Goal: Task Accomplishment & Management: Use online tool/utility

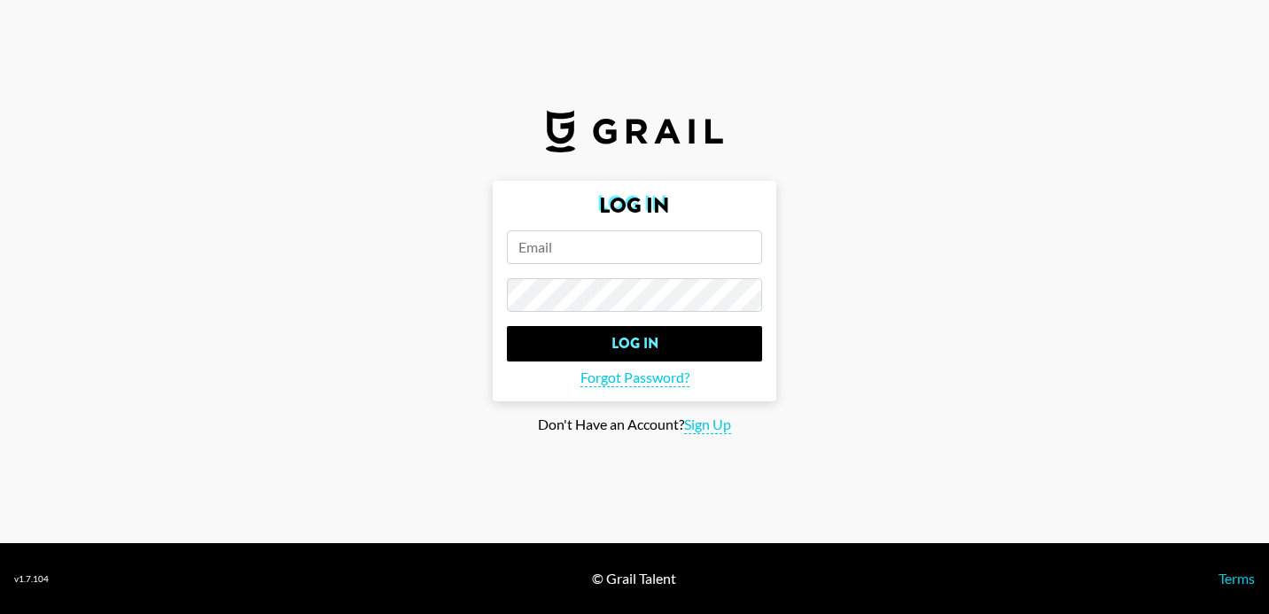
click at [681, 246] on input "email" at bounding box center [634, 247] width 255 height 34
type input "[PERSON_NAME][EMAIL_ADDRESS][PERSON_NAME][DOMAIN_NAME]"
click at [507, 326] on input "Log In" at bounding box center [634, 343] width 255 height 35
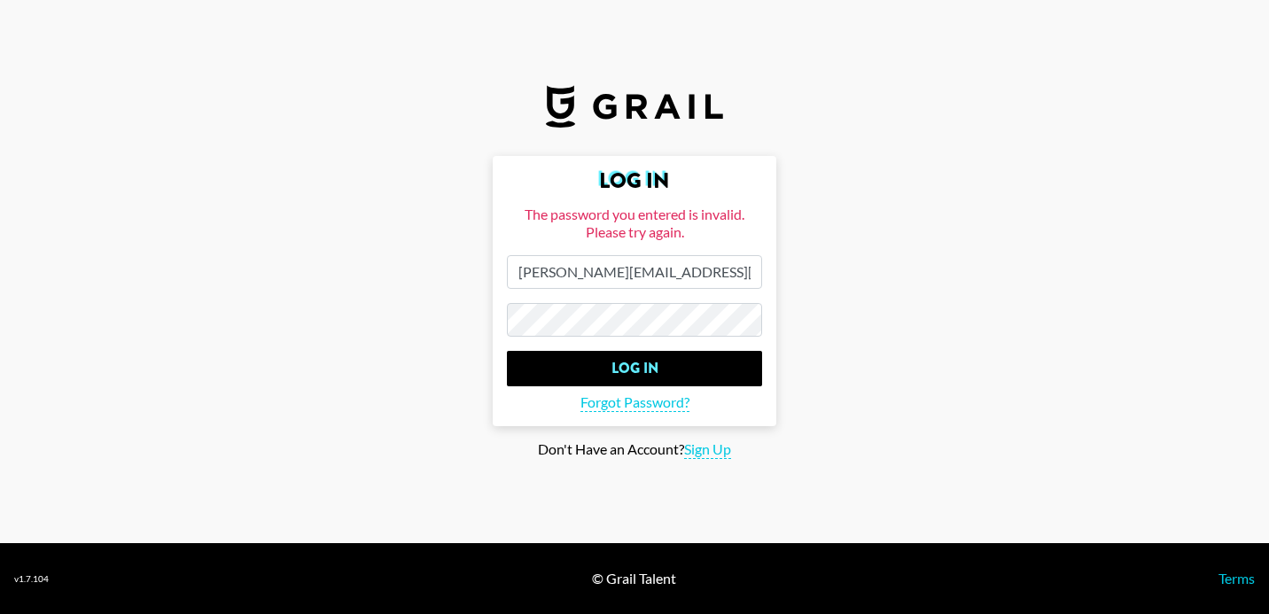
click at [507, 351] on input "Log In" at bounding box center [634, 368] width 255 height 35
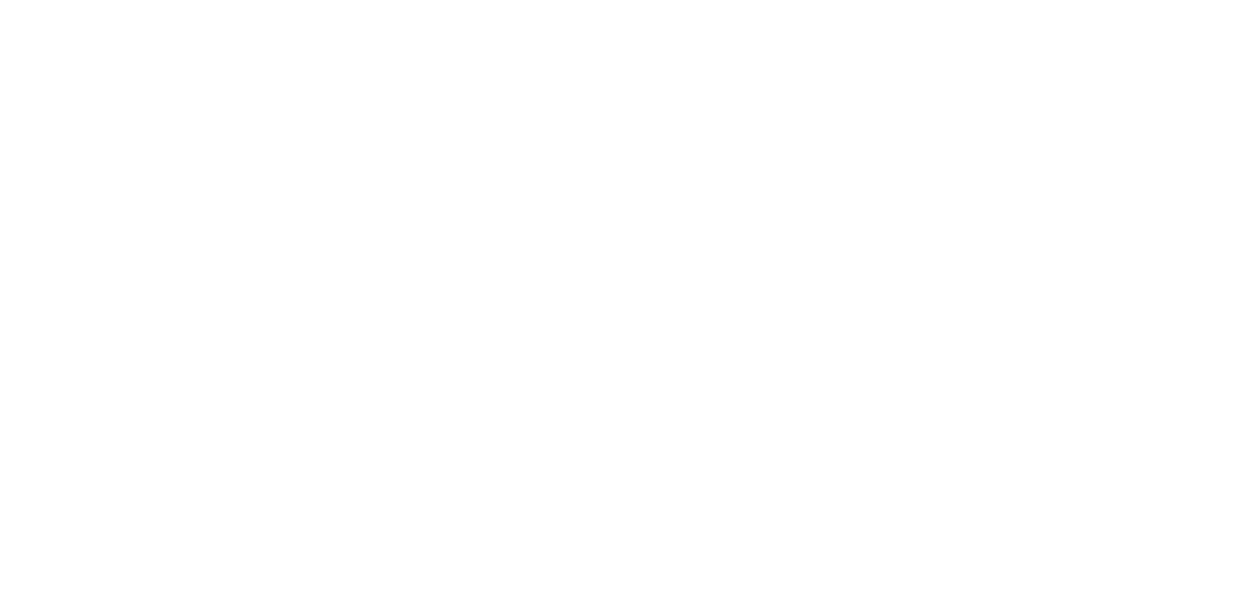
select select "Song"
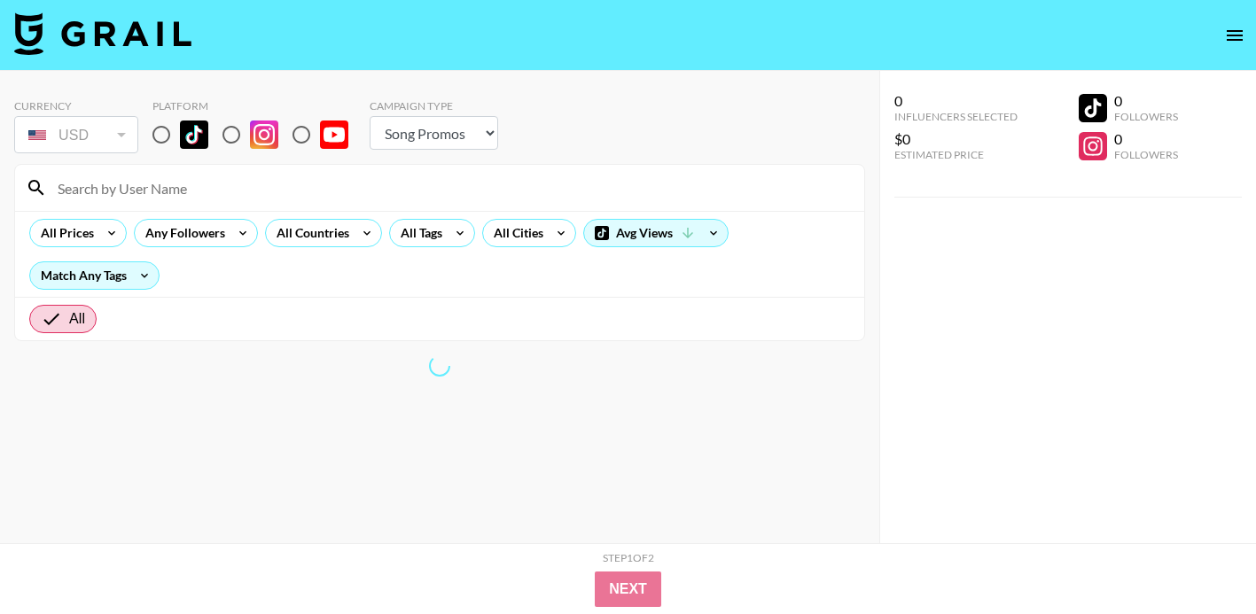
click at [159, 136] on input "radio" at bounding box center [161, 134] width 37 height 37
radio input "true"
click at [185, 192] on input at bounding box center [450, 188] width 806 height 28
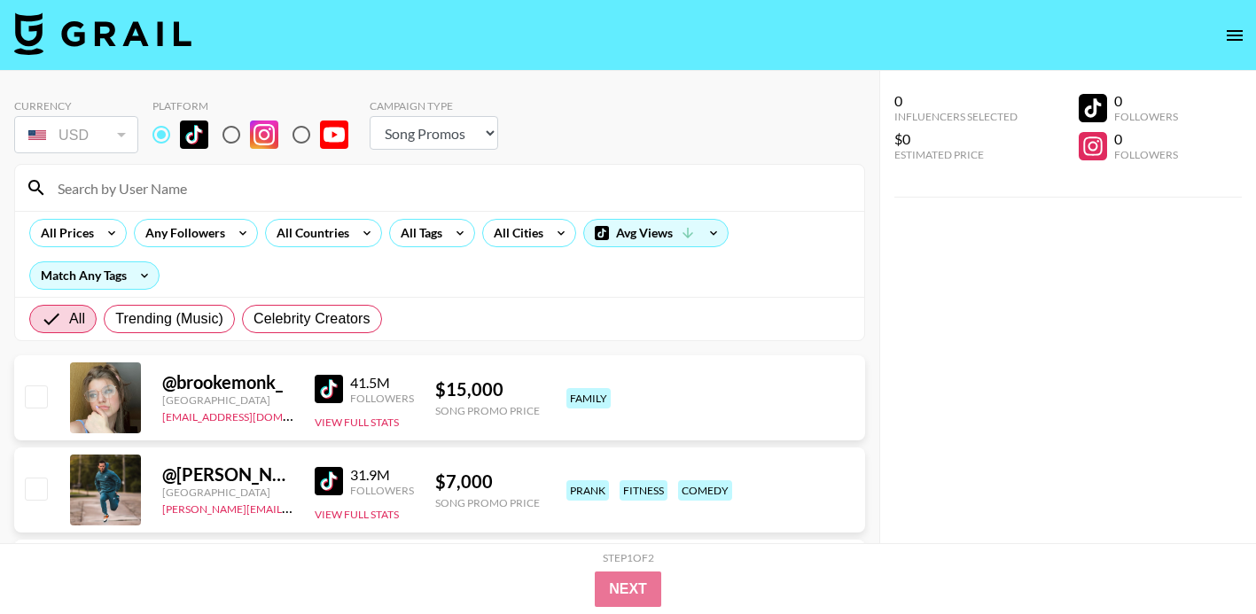
click at [185, 192] on input at bounding box center [450, 188] width 806 height 28
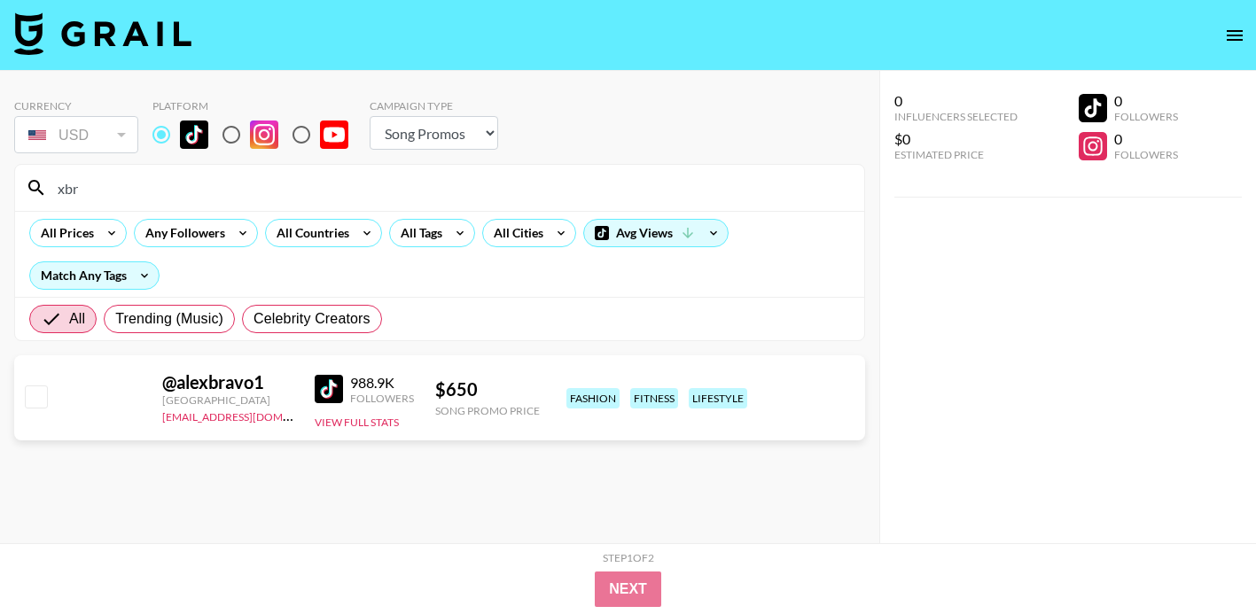
type input "xbr"
